Goal: Task Accomplishment & Management: Manage account settings

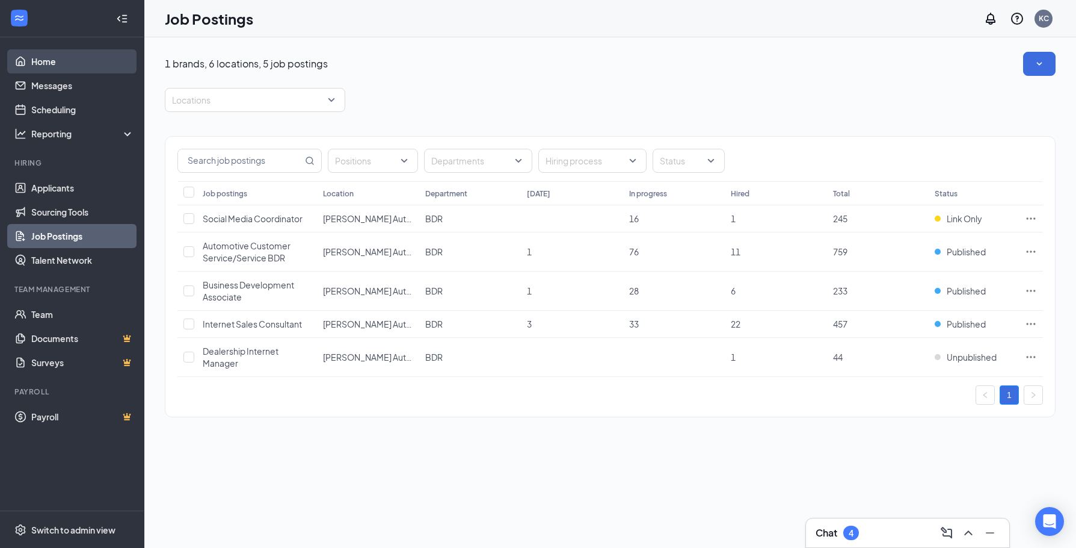
click at [74, 59] on link "Home" at bounding box center [82, 61] width 103 height 24
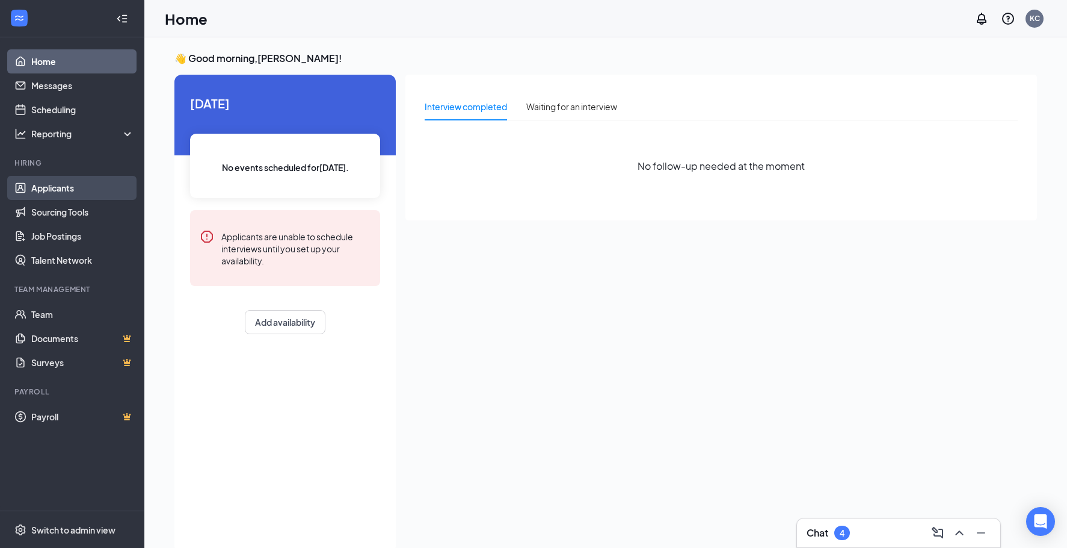
click at [45, 190] on link "Applicants" at bounding box center [82, 188] width 103 height 24
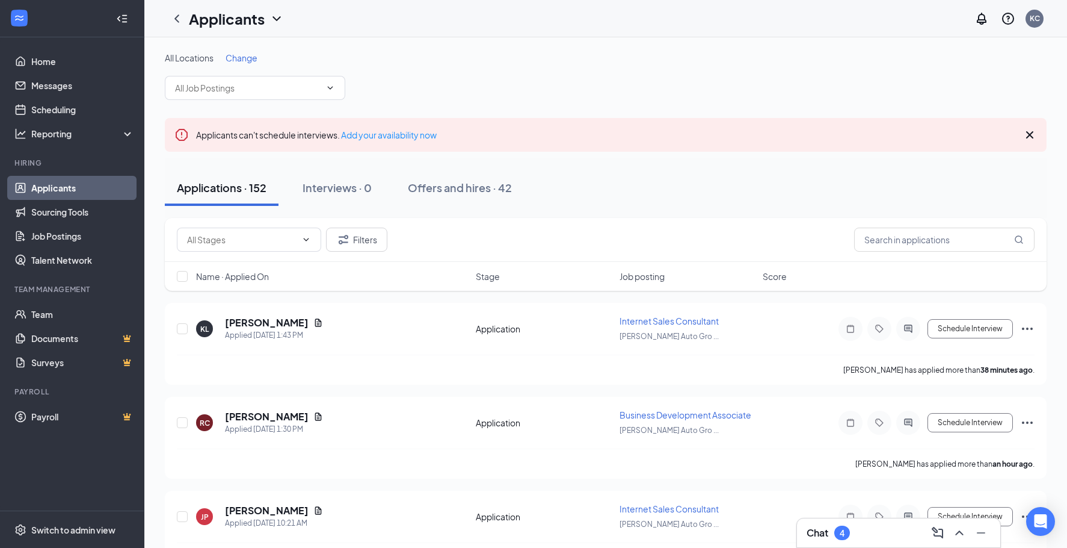
click at [121, 13] on icon "Collapse" at bounding box center [122, 19] width 12 height 12
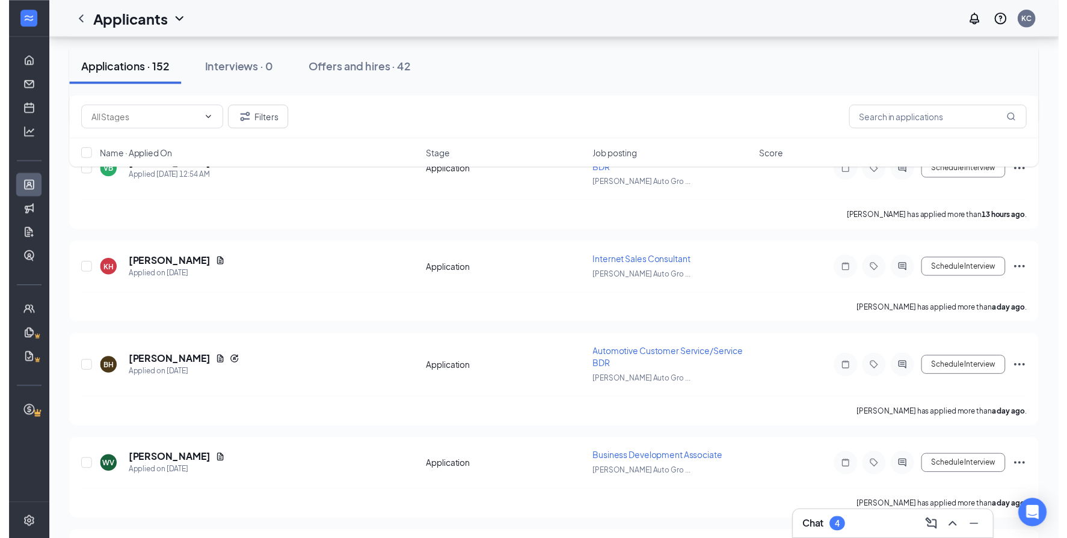
scroll to position [542, 0]
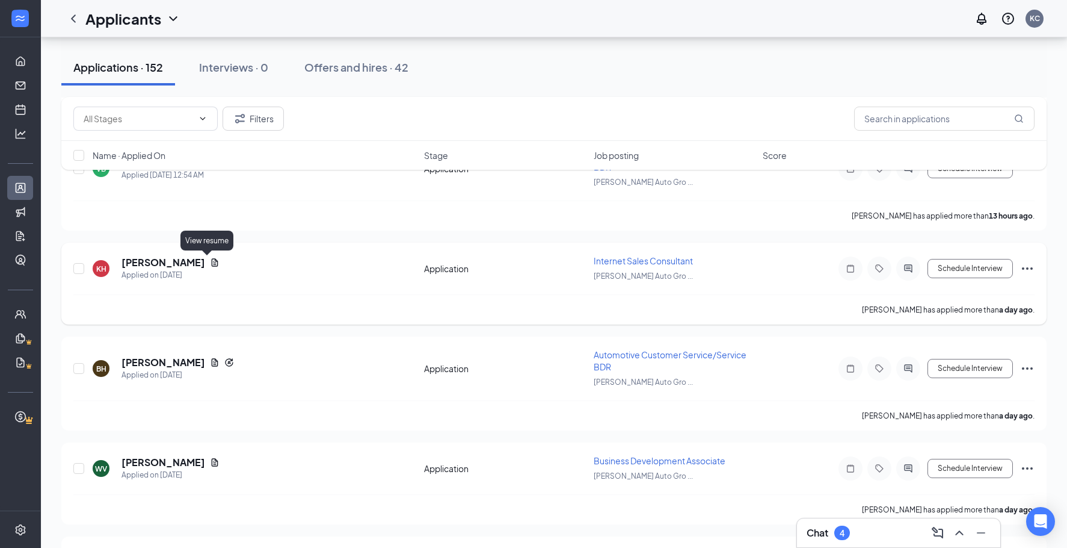
click at [212, 261] on icon "Document" at bounding box center [215, 262] width 7 height 8
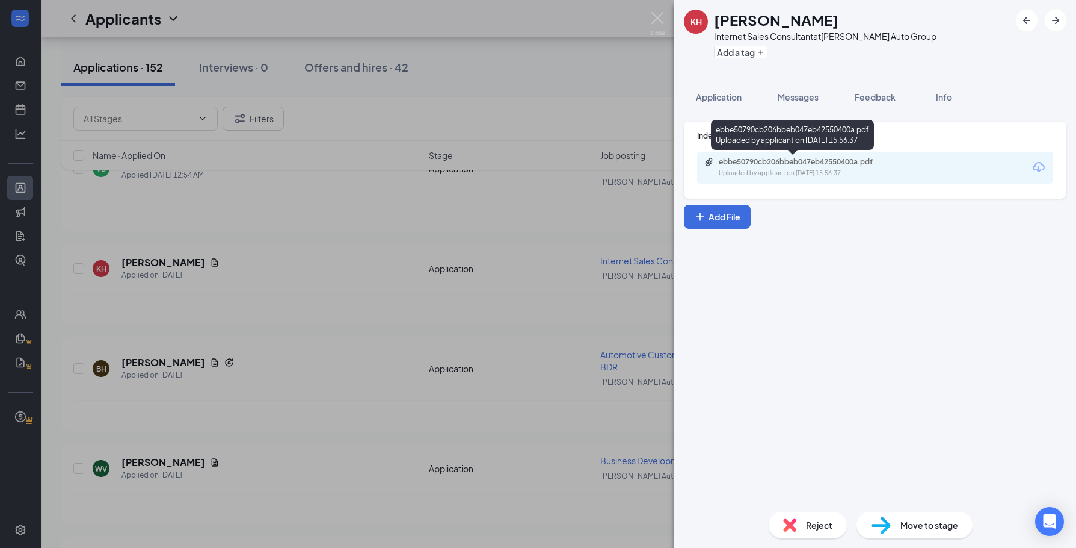
click at [759, 162] on div "ebbe50790cb206bbeb047eb42550400a.pdf" at bounding box center [803, 162] width 168 height 10
drag, startPoint x: 466, startPoint y: 284, endPoint x: 344, endPoint y: 311, distance: 125.1
click at [463, 286] on div "KH [PERSON_NAME] Internet Sales Consultant at [PERSON_NAME] Auto Group Add a ta…" at bounding box center [538, 274] width 1076 height 548
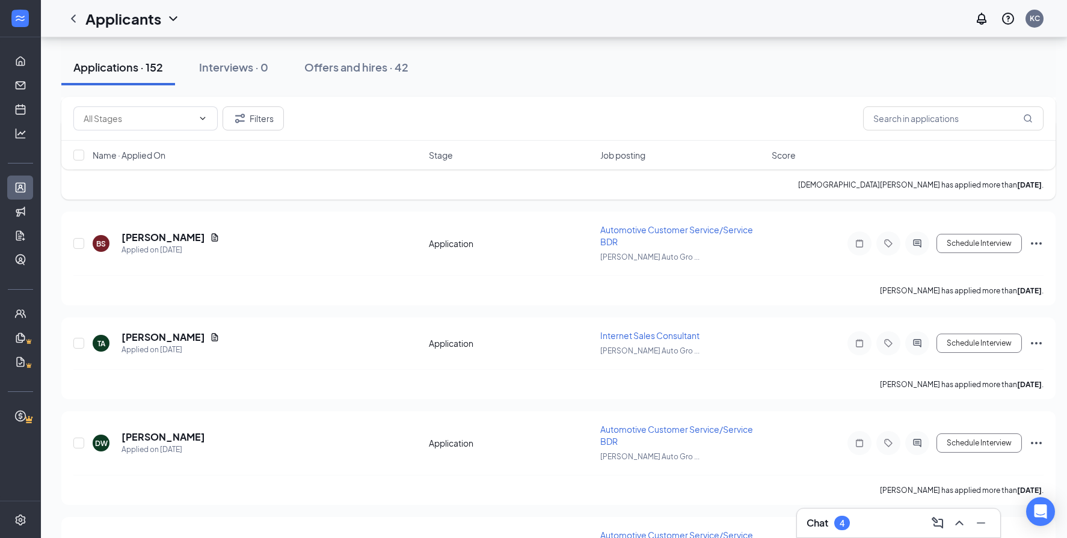
scroll to position [1384, 0]
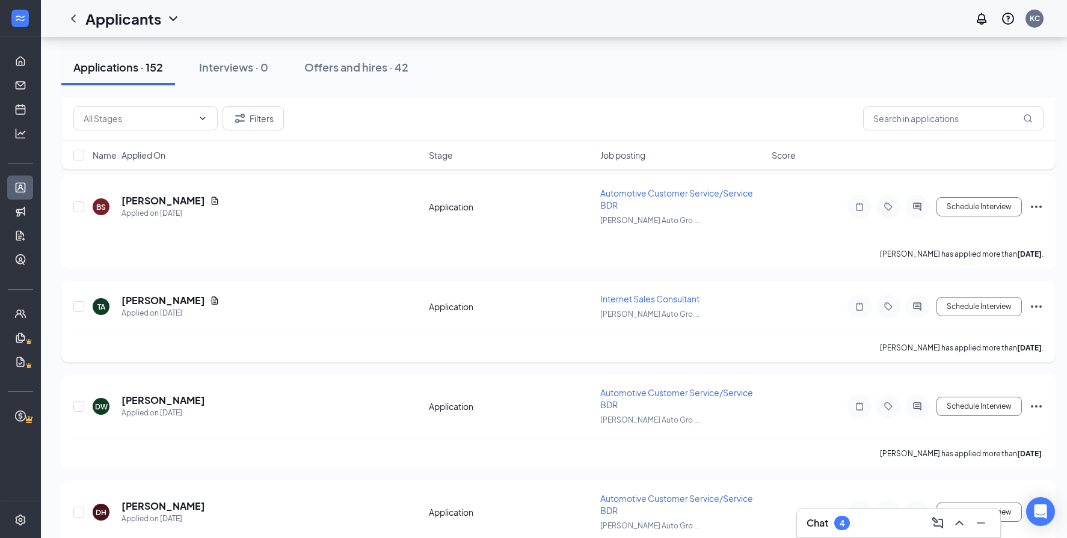
drag, startPoint x: 195, startPoint y: 304, endPoint x: 194, endPoint y: 325, distance: 20.5
click at [194, 325] on div "TA [PERSON_NAME] Applied on [DATE] Application Internet Sales Consultant [PERSO…" at bounding box center [558, 313] width 970 height 40
click at [210, 301] on icon "Document" at bounding box center [215, 301] width 10 height 10
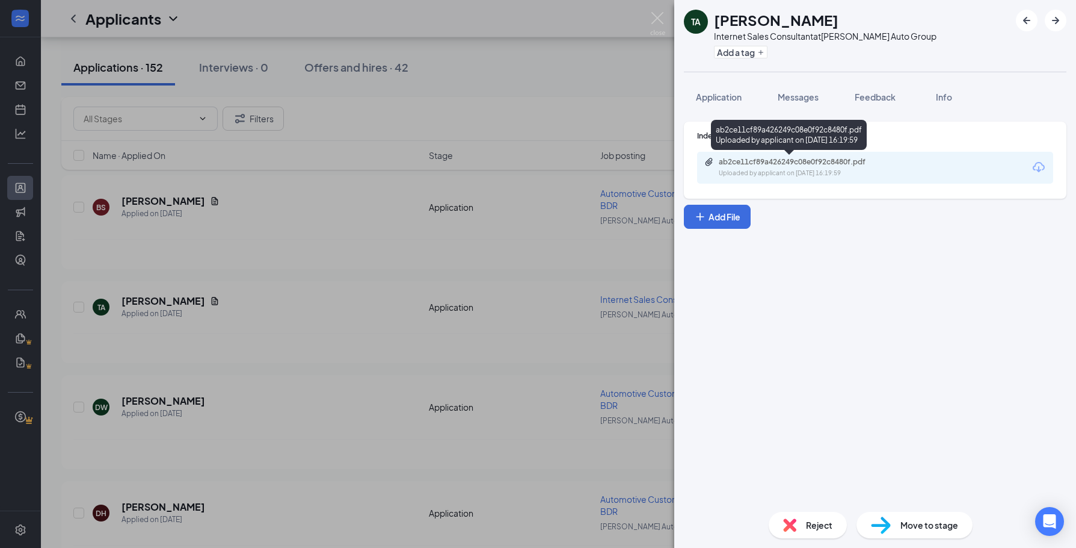
click at [774, 164] on div "ab2ce11cf89a426249c08e0f92c8480f.pdf" at bounding box center [803, 162] width 168 height 10
click at [445, 251] on div "TA [PERSON_NAME] Internet Sales Consultant at [PERSON_NAME] Auto Group Add a ta…" at bounding box center [538, 274] width 1076 height 548
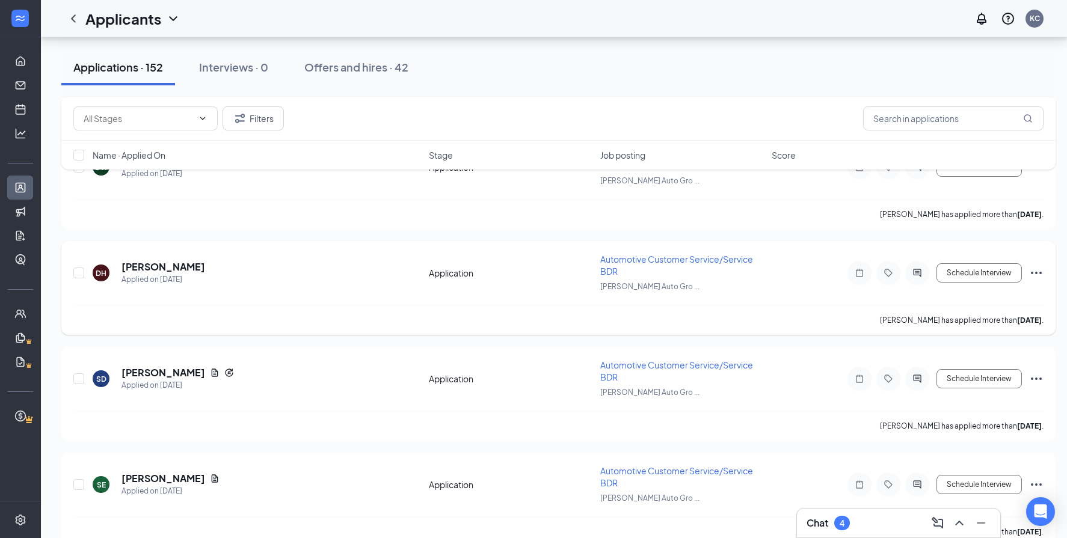
scroll to position [1625, 0]
click at [150, 26] on h1 "Applicants" at bounding box center [123, 18] width 76 height 20
click at [289, 46] on div "Applications · 152 Interviews · 0 Offers and hires · 42" at bounding box center [558, 67] width 995 height 60
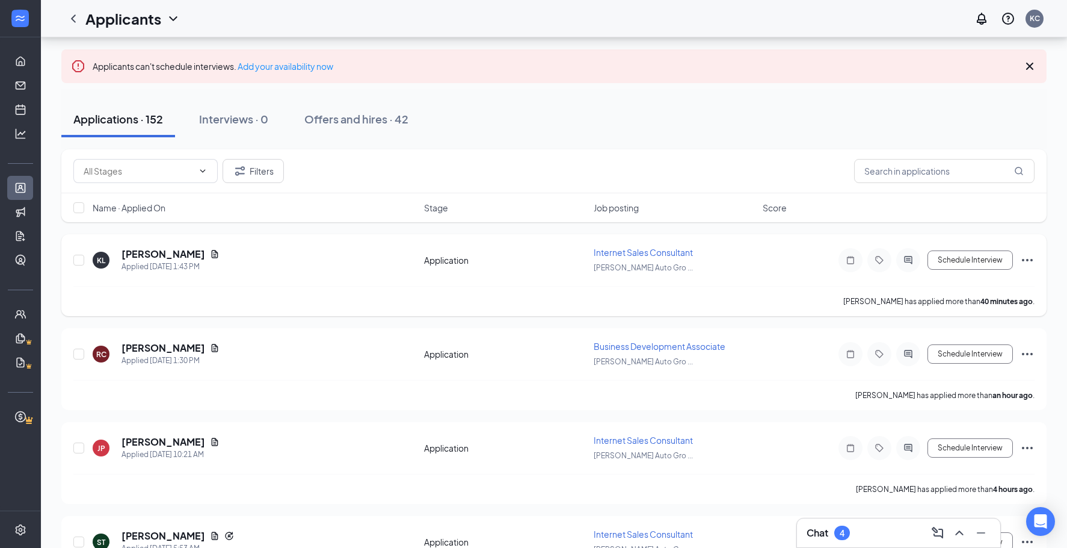
scroll to position [0, 0]
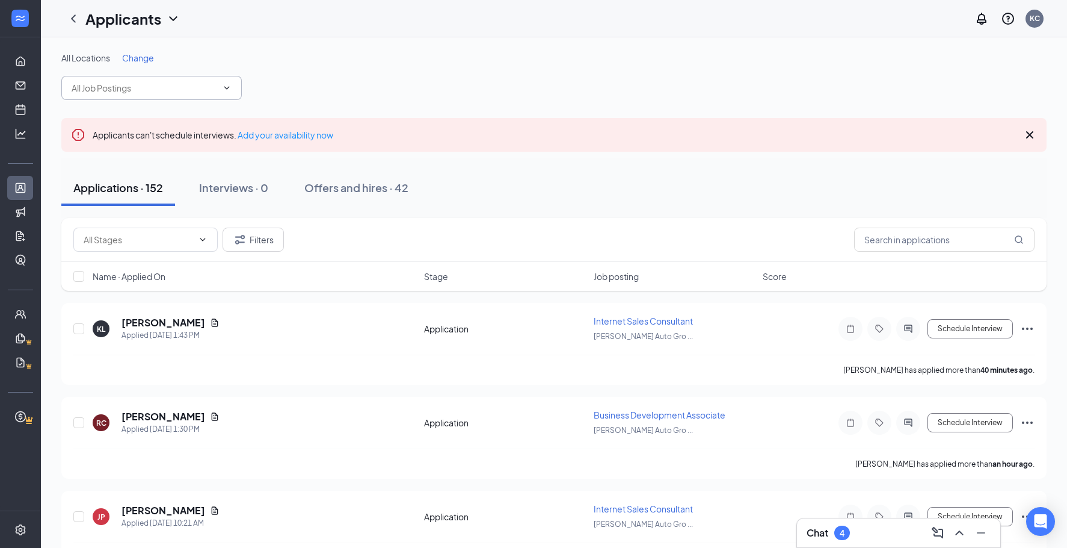
click at [153, 84] on input "text" at bounding box center [145, 87] width 146 height 13
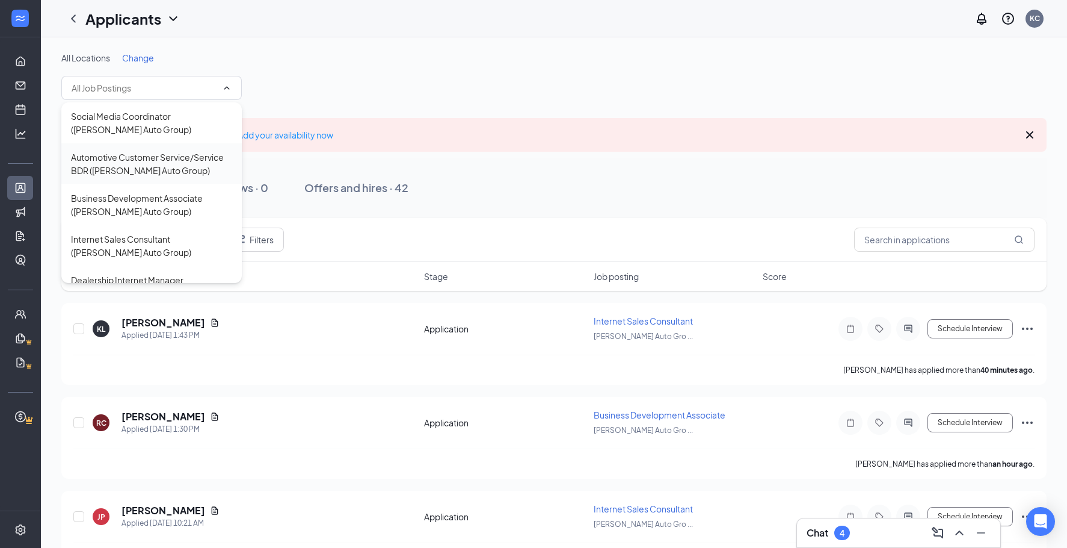
drag, startPoint x: 135, startPoint y: 173, endPoint x: 186, endPoint y: 192, distance: 53.9
click at [135, 173] on div "Automotive Customer Service/Service BDR ([PERSON_NAME] Auto Group)" at bounding box center [151, 163] width 161 height 26
type input "Automotive Customer Service/Service BDR ([PERSON_NAME] Auto Group)"
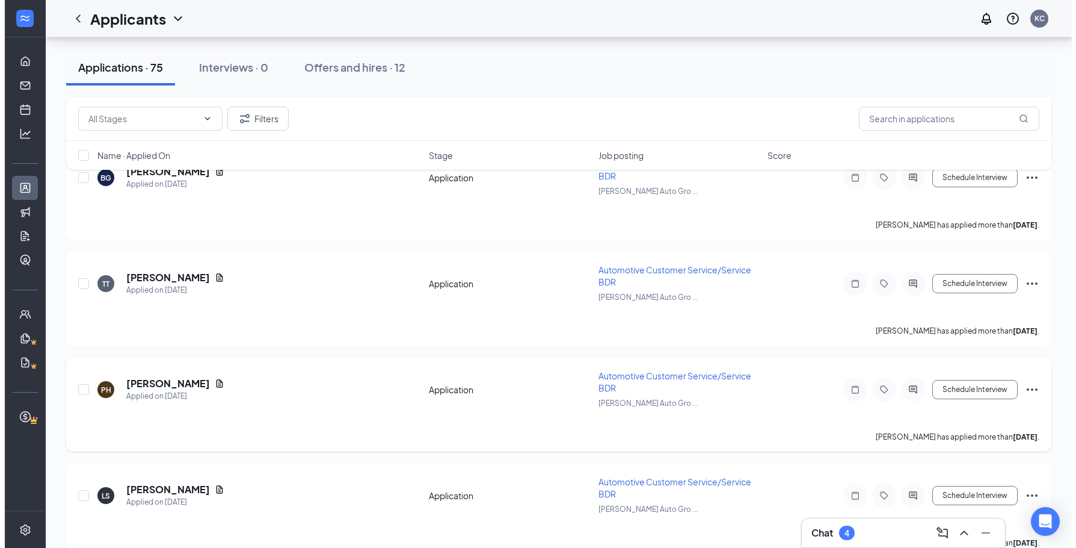
scroll to position [1143, 0]
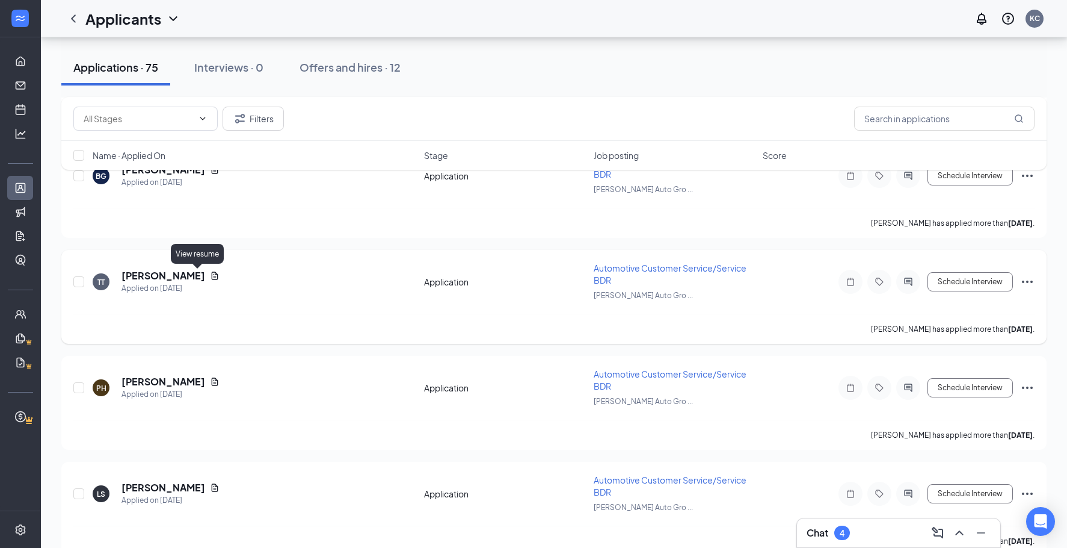
click at [210, 277] on icon "Document" at bounding box center [215, 276] width 10 height 10
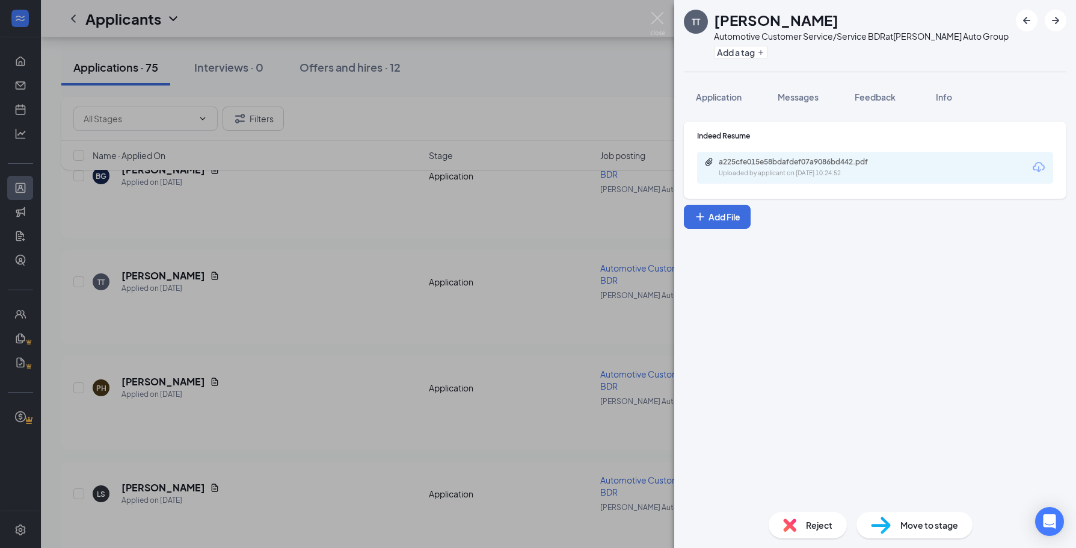
click at [289, 277] on div "TT [PERSON_NAME] Automotive Customer Service/Service BDR at [PERSON_NAME] Auto …" at bounding box center [538, 274] width 1076 height 548
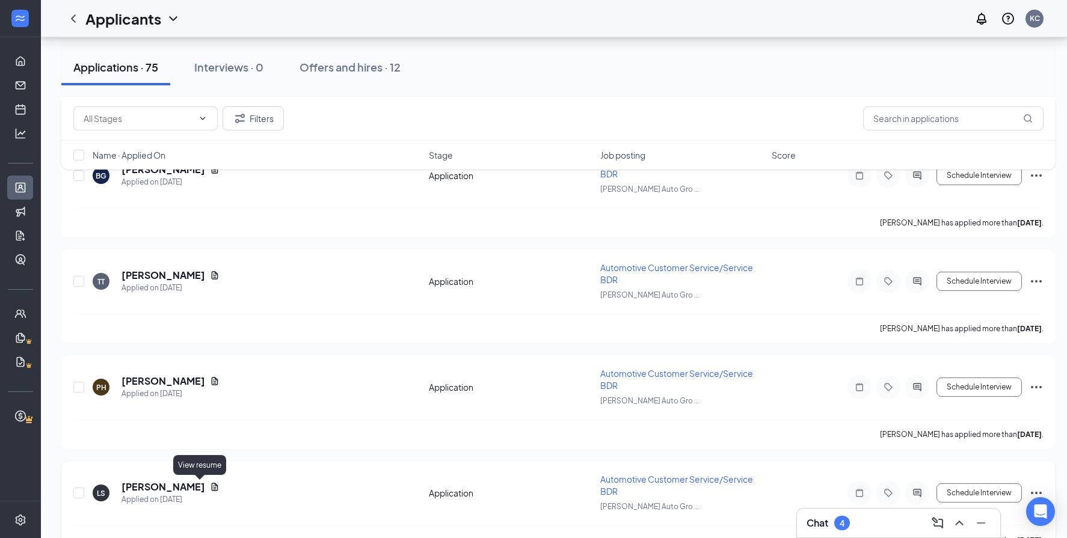
click at [212, 487] on icon "Document" at bounding box center [215, 487] width 7 height 8
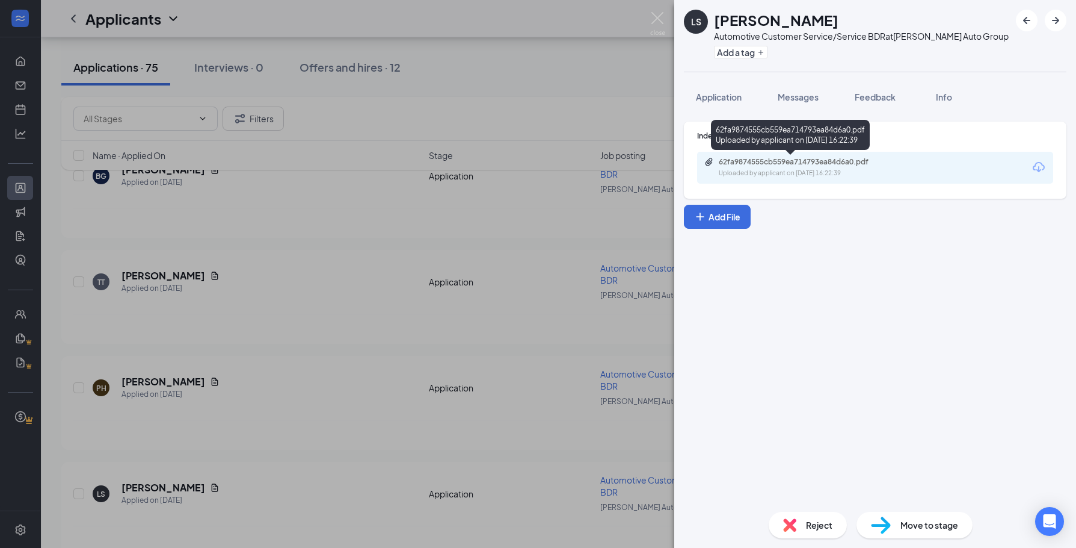
click at [780, 170] on div "Uploaded by applicant on [DATE] 16:22:39" at bounding box center [809, 173] width 181 height 10
click at [796, 100] on span "Messages" at bounding box center [798, 96] width 41 height 11
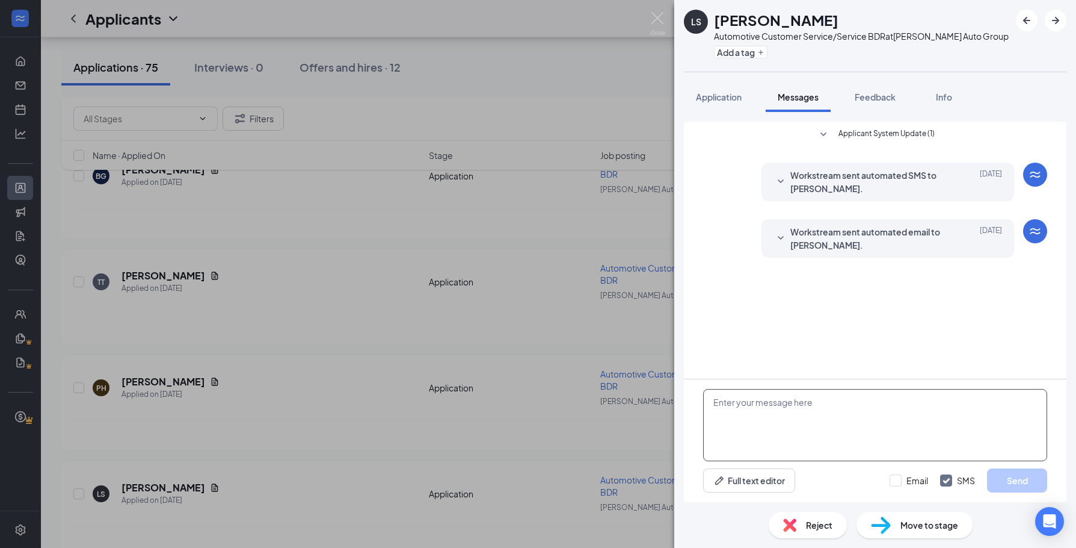
click at [751, 416] on textarea at bounding box center [875, 425] width 344 height 72
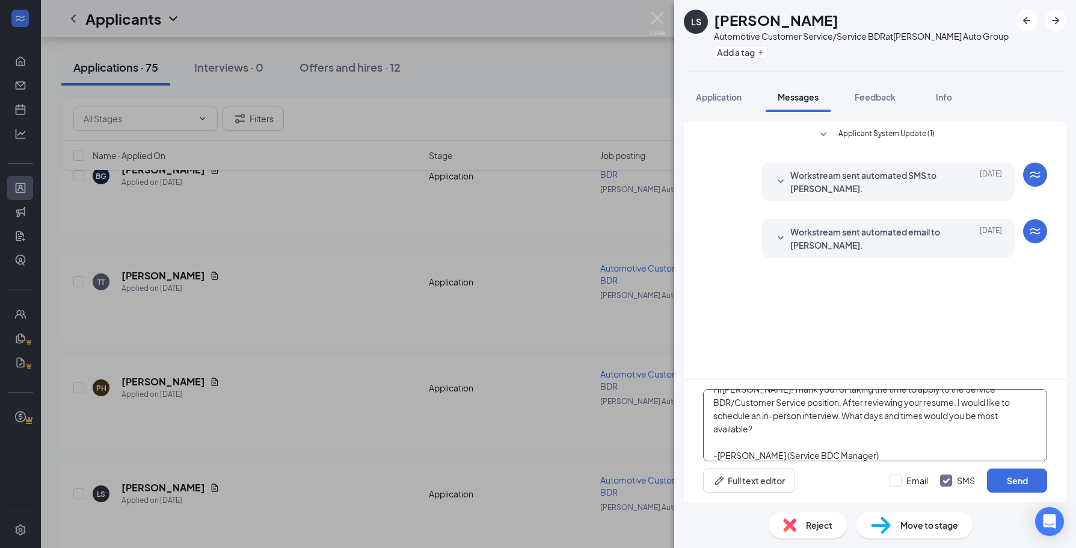
scroll to position [7, 0]
type textarea "Hi [PERSON_NAME]! Thank you for taking the time to apply to the Service BDR/Cus…"
click at [1032, 479] on button "Send" at bounding box center [1017, 480] width 60 height 24
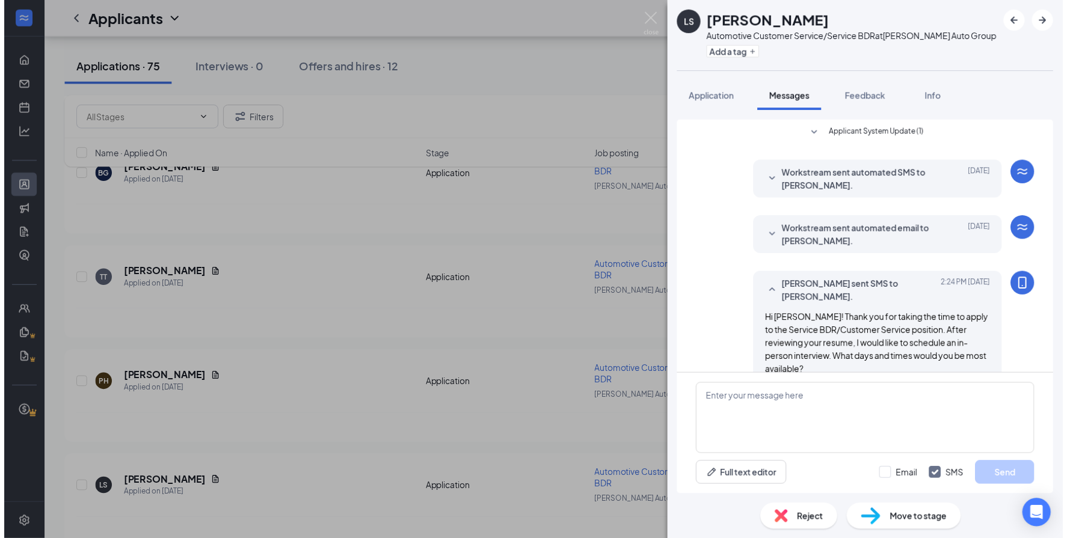
scroll to position [48, 0]
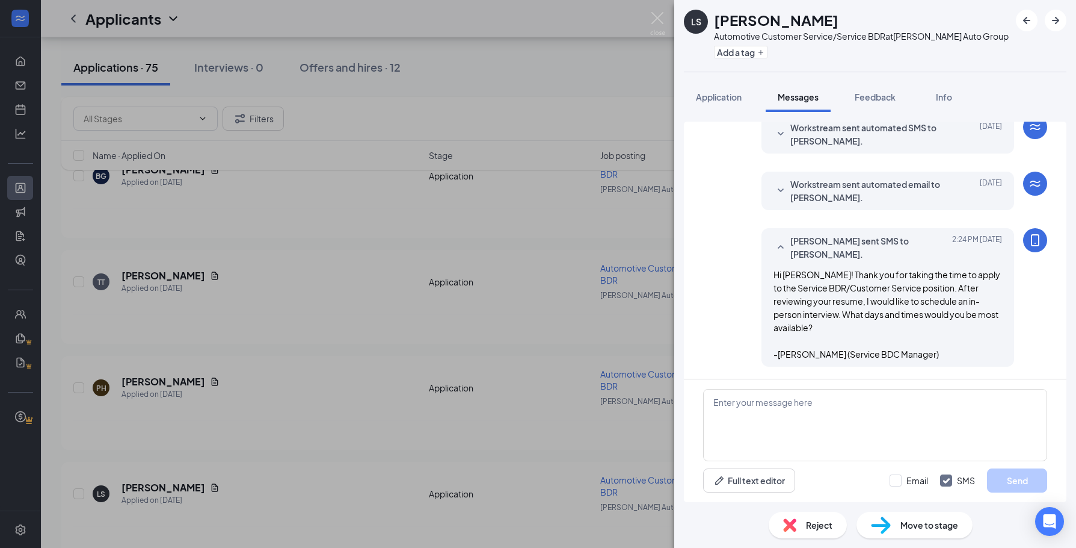
click at [184, 319] on div "LS [PERSON_NAME] Automotive Customer Service/Service BDR at [PERSON_NAME] Auto …" at bounding box center [538, 274] width 1076 height 548
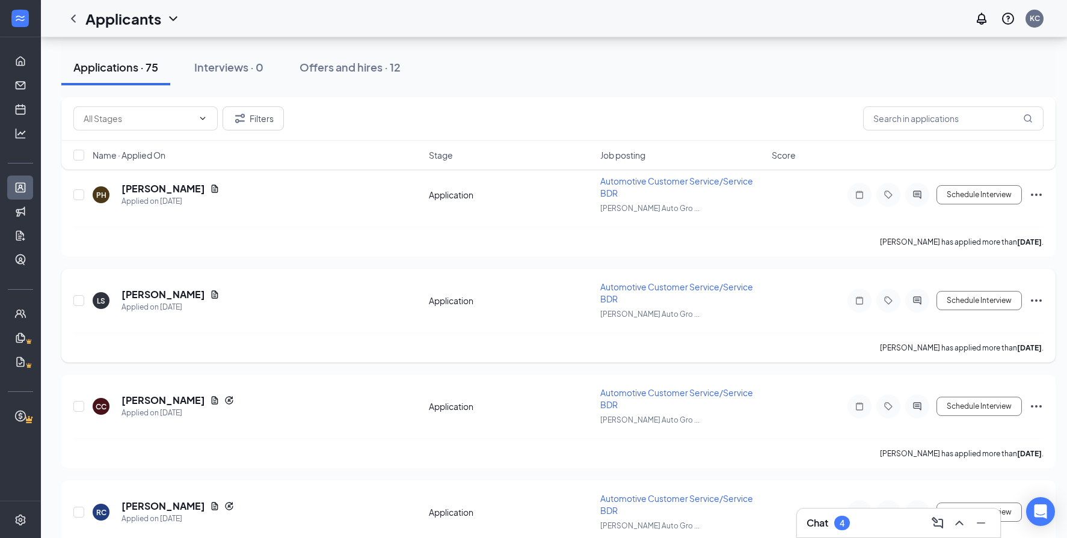
scroll to position [1384, 0]
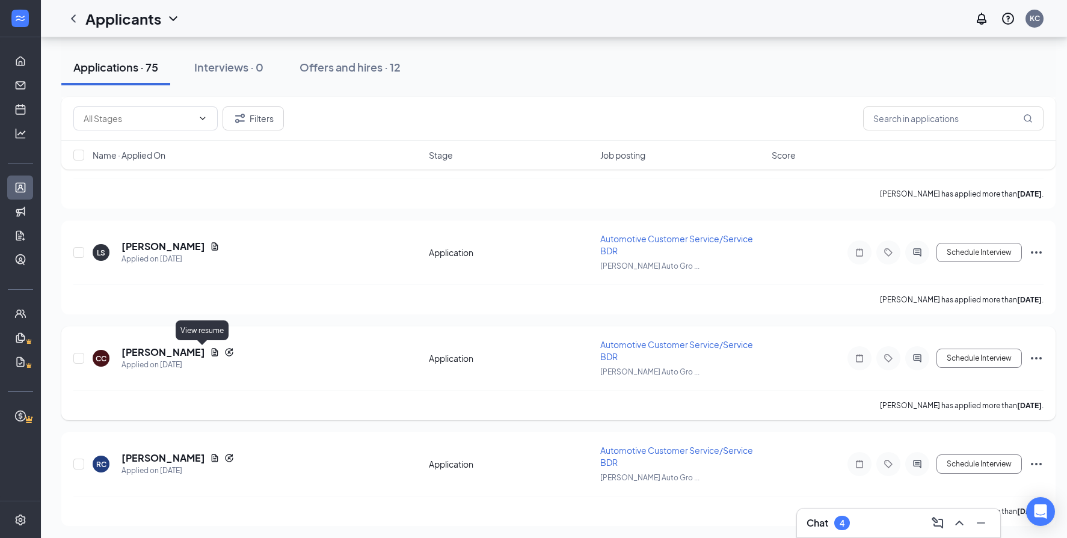
click at [210, 356] on icon "Document" at bounding box center [215, 353] width 10 height 10
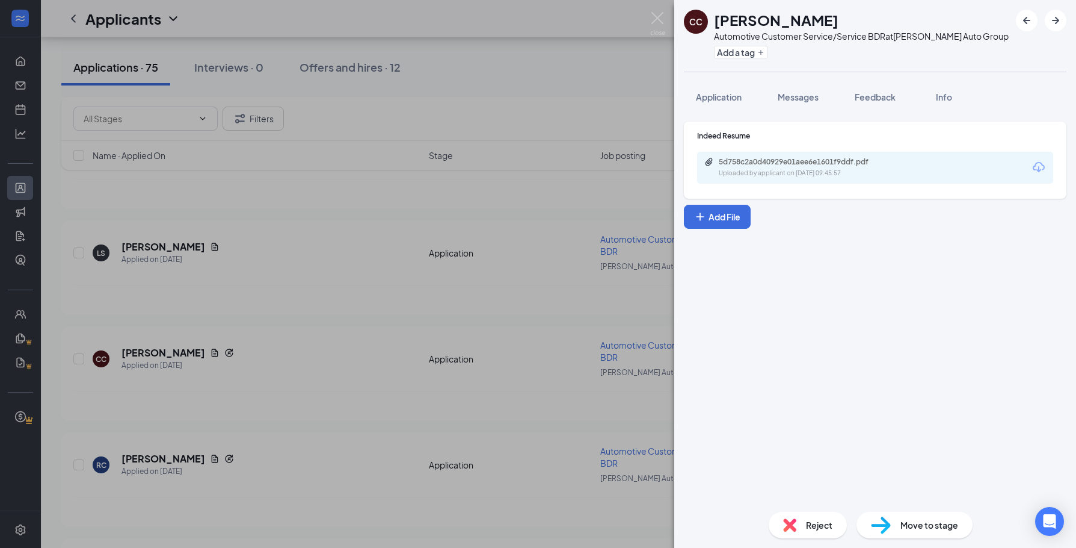
click at [784, 159] on div "5d758c2a0d40929e01aee6e1601f9ddf.pdf" at bounding box center [803, 162] width 168 height 10
click at [334, 271] on div "CC [PERSON_NAME] Automotive Customer Service/Service BDR at [PERSON_NAME] Auto …" at bounding box center [538, 274] width 1076 height 548
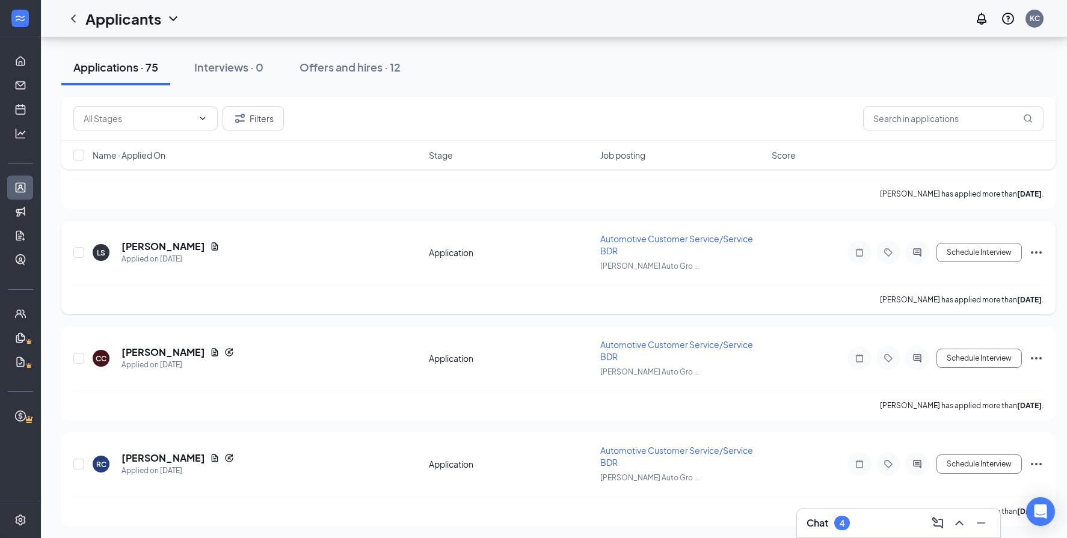
click at [239, 303] on div "[PERSON_NAME] has applied more than [DATE] ." at bounding box center [558, 300] width 970 height 30
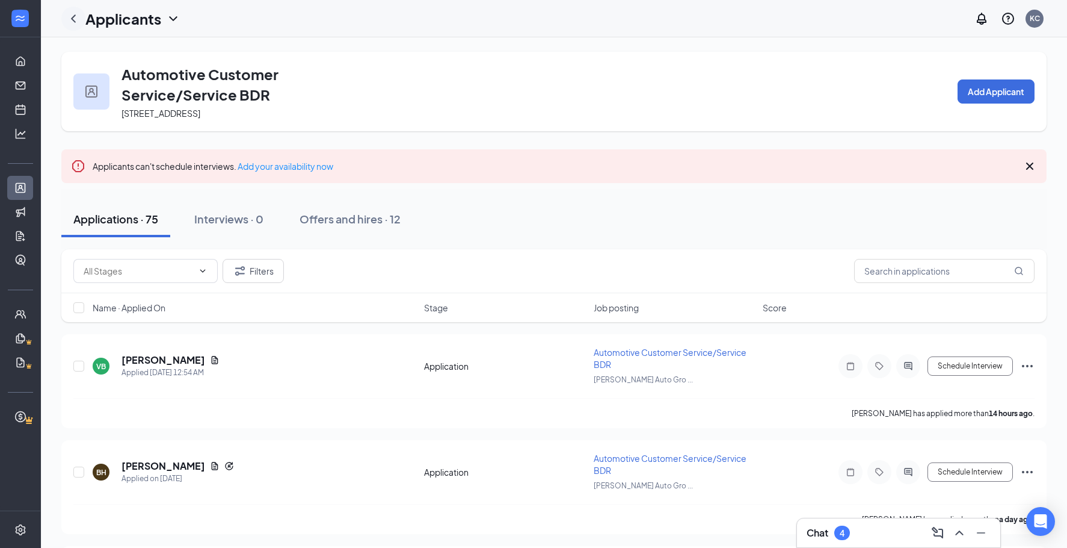
click at [67, 19] on div at bounding box center [73, 19] width 24 height 24
click at [67, 19] on icon "ChevronLeft" at bounding box center [73, 18] width 14 height 14
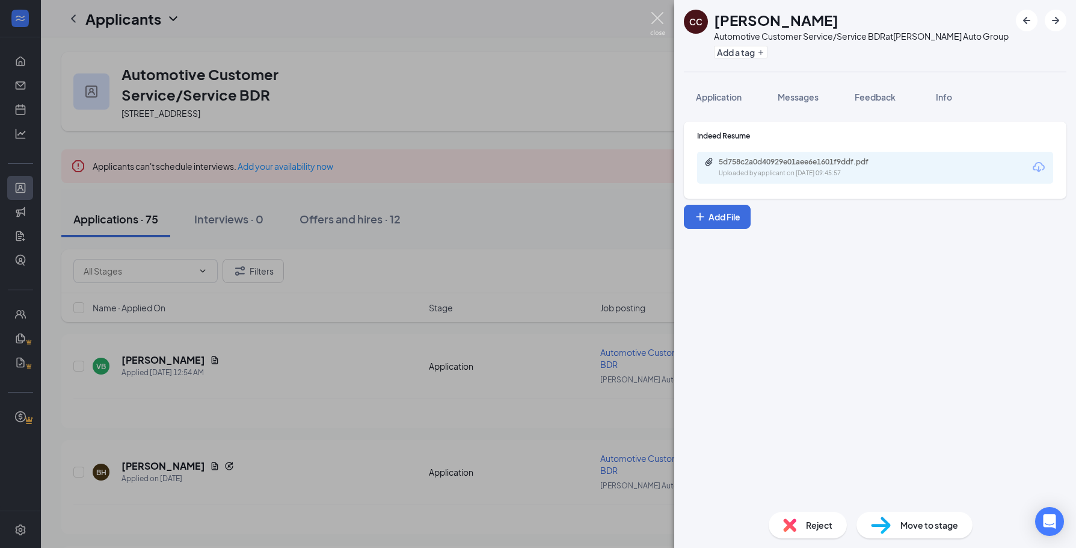
click at [661, 17] on img at bounding box center [657, 23] width 15 height 23
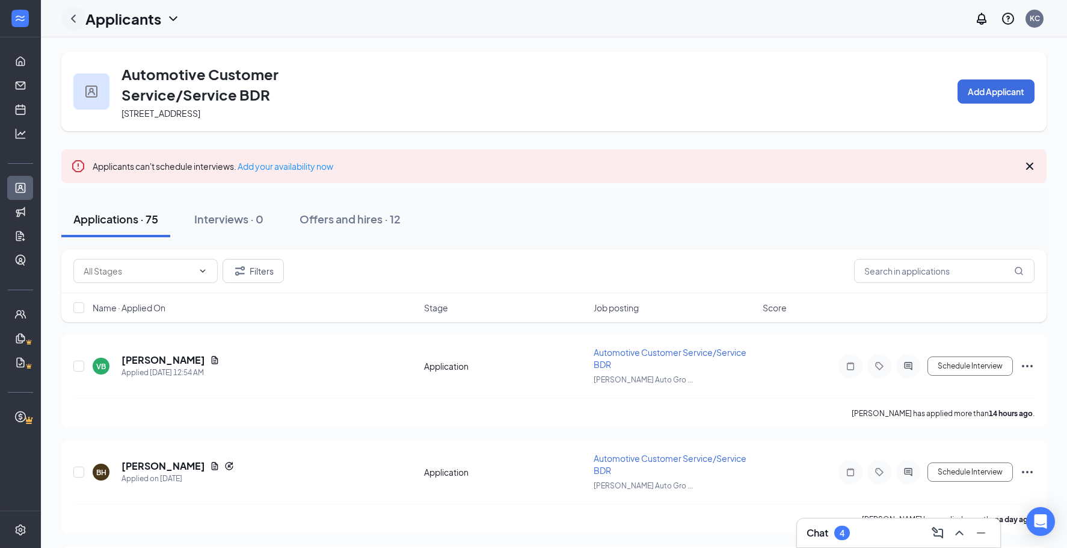
click at [76, 15] on icon "ChevronLeft" at bounding box center [73, 18] width 14 height 14
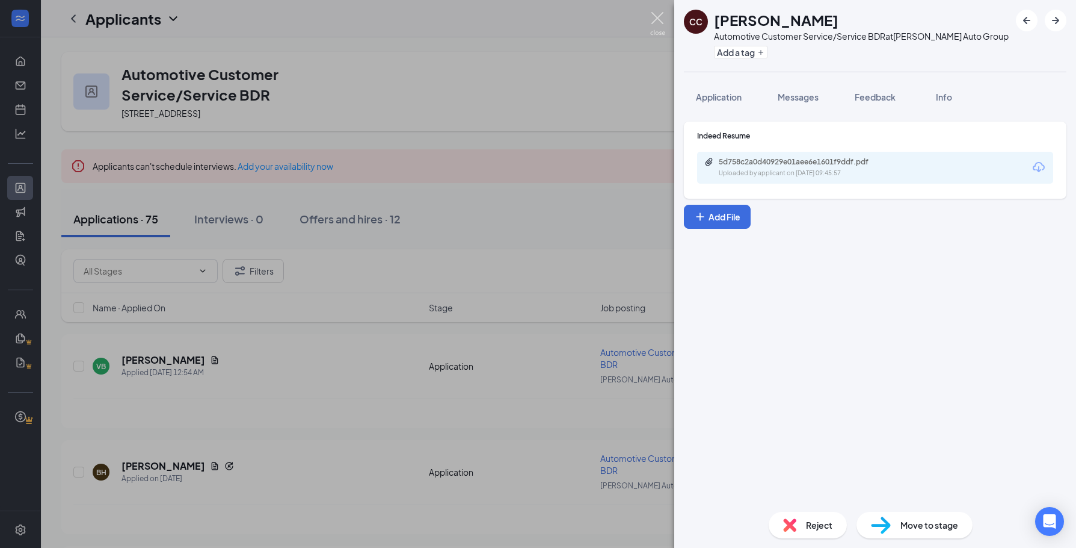
click at [664, 21] on img at bounding box center [657, 23] width 15 height 23
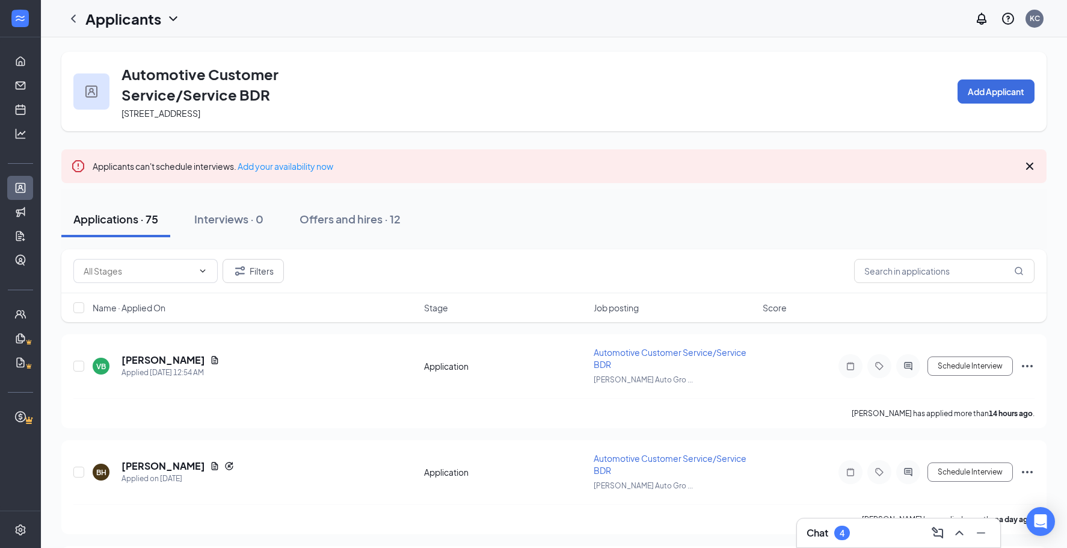
click at [174, 16] on icon "ChevronDown" at bounding box center [173, 18] width 14 height 14
click at [101, 52] on link "Applicants" at bounding box center [158, 52] width 130 height 12
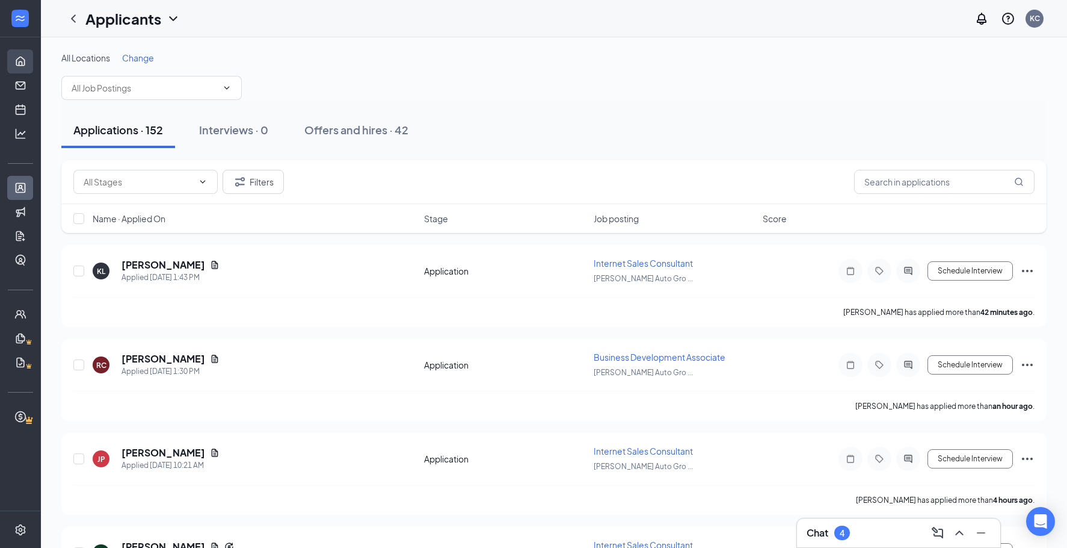
click at [31, 58] on link "Home" at bounding box center [37, 61] width 12 height 24
